Goal: Task Accomplishment & Management: Manage account settings

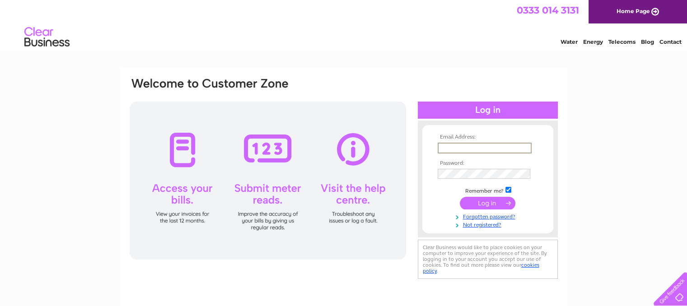
click at [459, 146] on input "text" at bounding box center [485, 148] width 94 height 11
click at [448, 148] on input "text" at bounding box center [485, 148] width 94 height 11
type input "[EMAIL_ADDRESS][DOMAIN_NAME]"
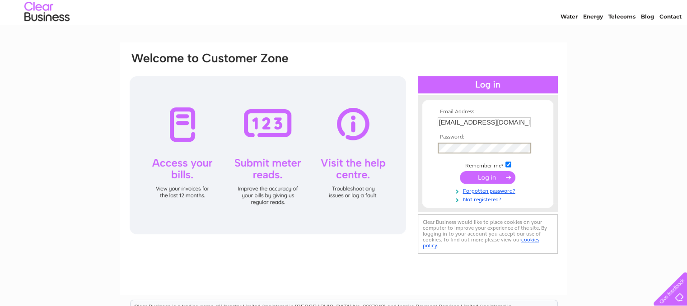
scroll to position [25, 0]
click at [494, 181] on input "submit" at bounding box center [488, 177] width 56 height 13
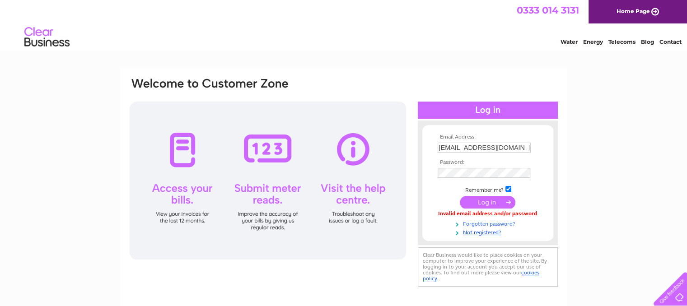
click at [480, 226] on link "Forgotten password?" at bounding box center [489, 223] width 103 height 9
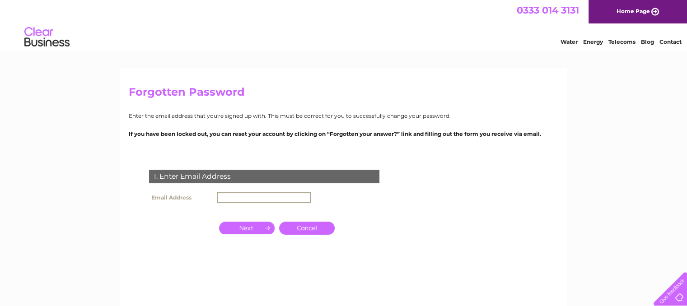
click at [227, 193] on input "text" at bounding box center [264, 197] width 94 height 11
type input "info@buongustaiouno.co.uk"
click at [258, 231] on input "button" at bounding box center [247, 228] width 56 height 13
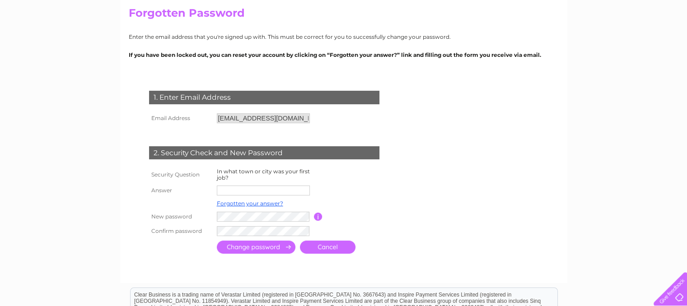
scroll to position [79, 0]
click at [283, 192] on input "text" at bounding box center [263, 190] width 93 height 10
type input "[GEOGRAPHIC_DATA]"
click at [278, 247] on input "submit" at bounding box center [256, 246] width 79 height 13
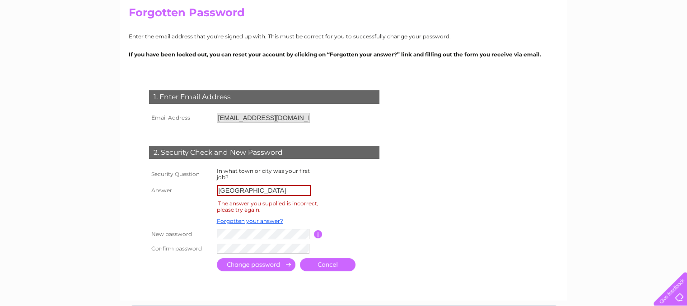
scroll to position [80, 0]
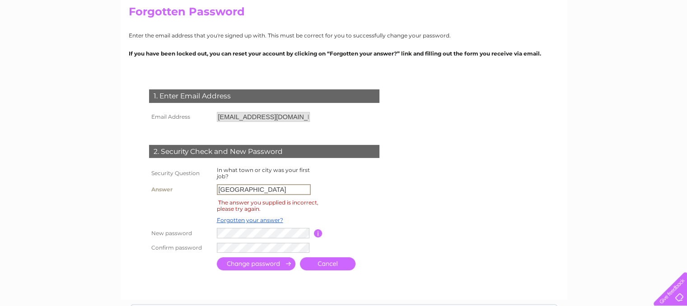
drag, startPoint x: 253, startPoint y: 188, endPoint x: 160, endPoint y: 206, distance: 94.8
click at [160, 206] on tbody "Security Question In what town or city was your first job? Answer Colombo The a…" at bounding box center [275, 210] width 257 height 90
type input "Park Royal"
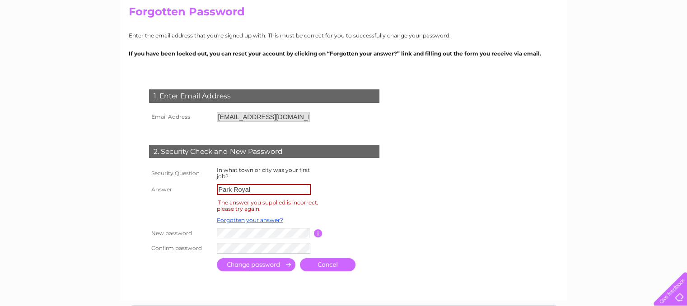
click at [267, 261] on input "submit" at bounding box center [256, 264] width 79 height 13
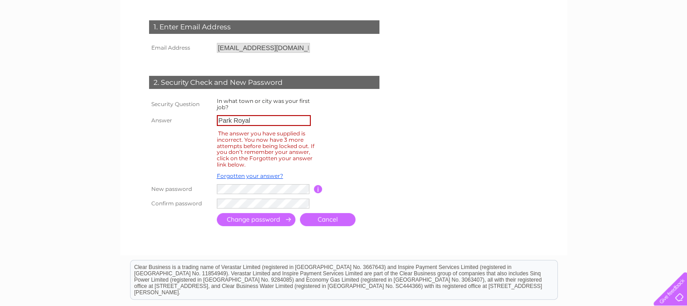
scroll to position [150, 0]
click at [271, 175] on link "Forgotten your answer?" at bounding box center [250, 175] width 66 height 7
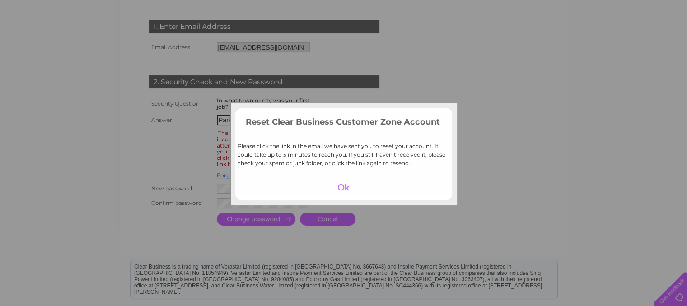
click at [341, 184] on div at bounding box center [344, 187] width 56 height 13
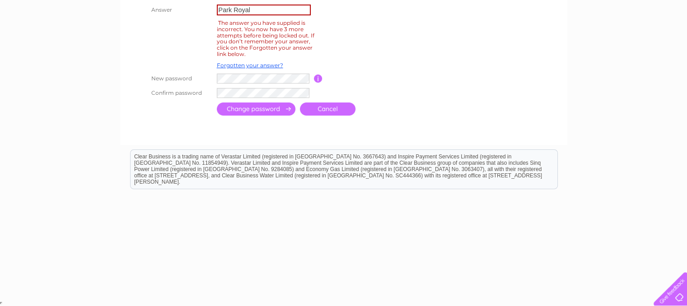
scroll to position [0, 0]
